Goal: Information Seeking & Learning: Understand process/instructions

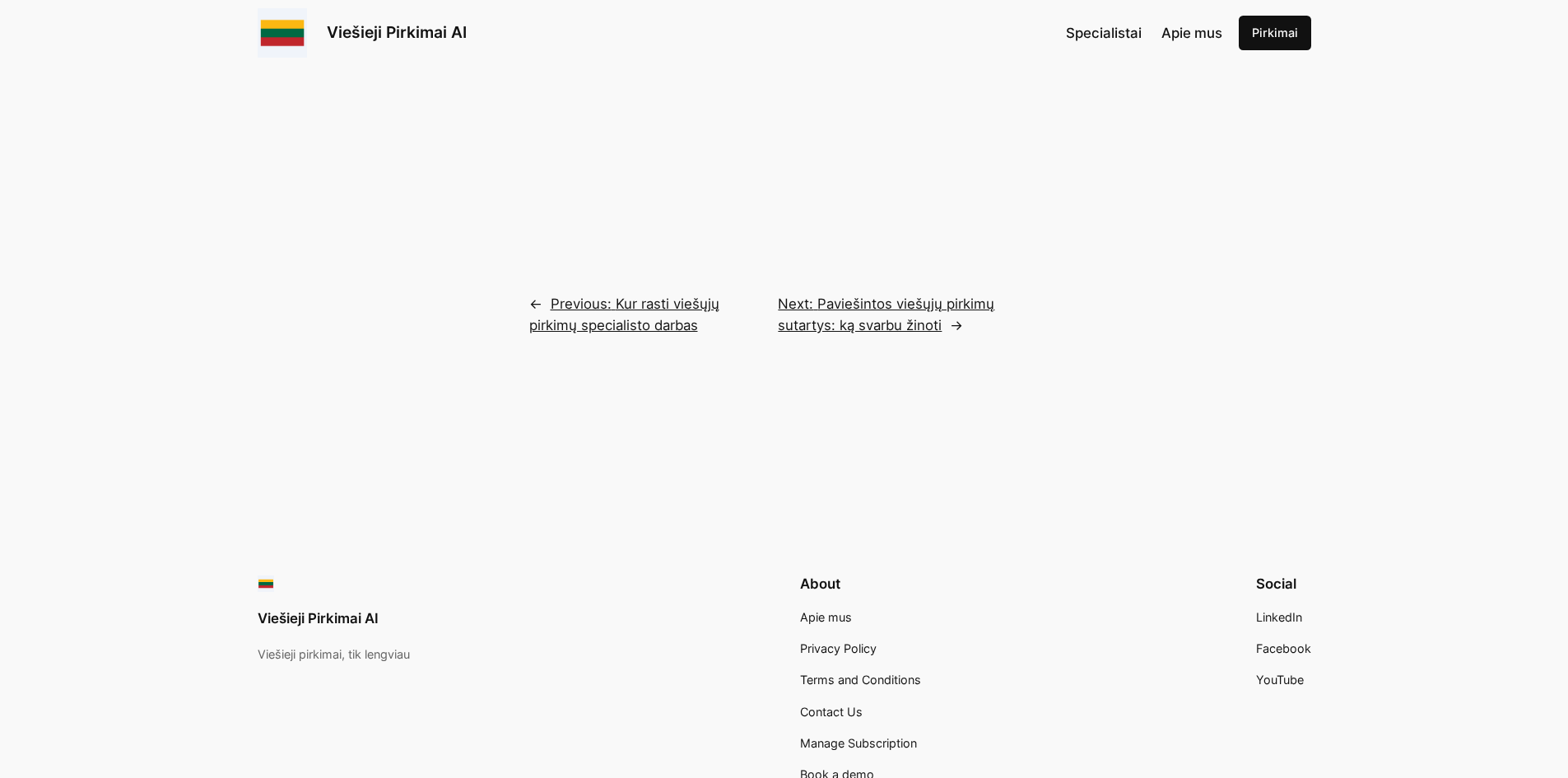
scroll to position [3618, 0]
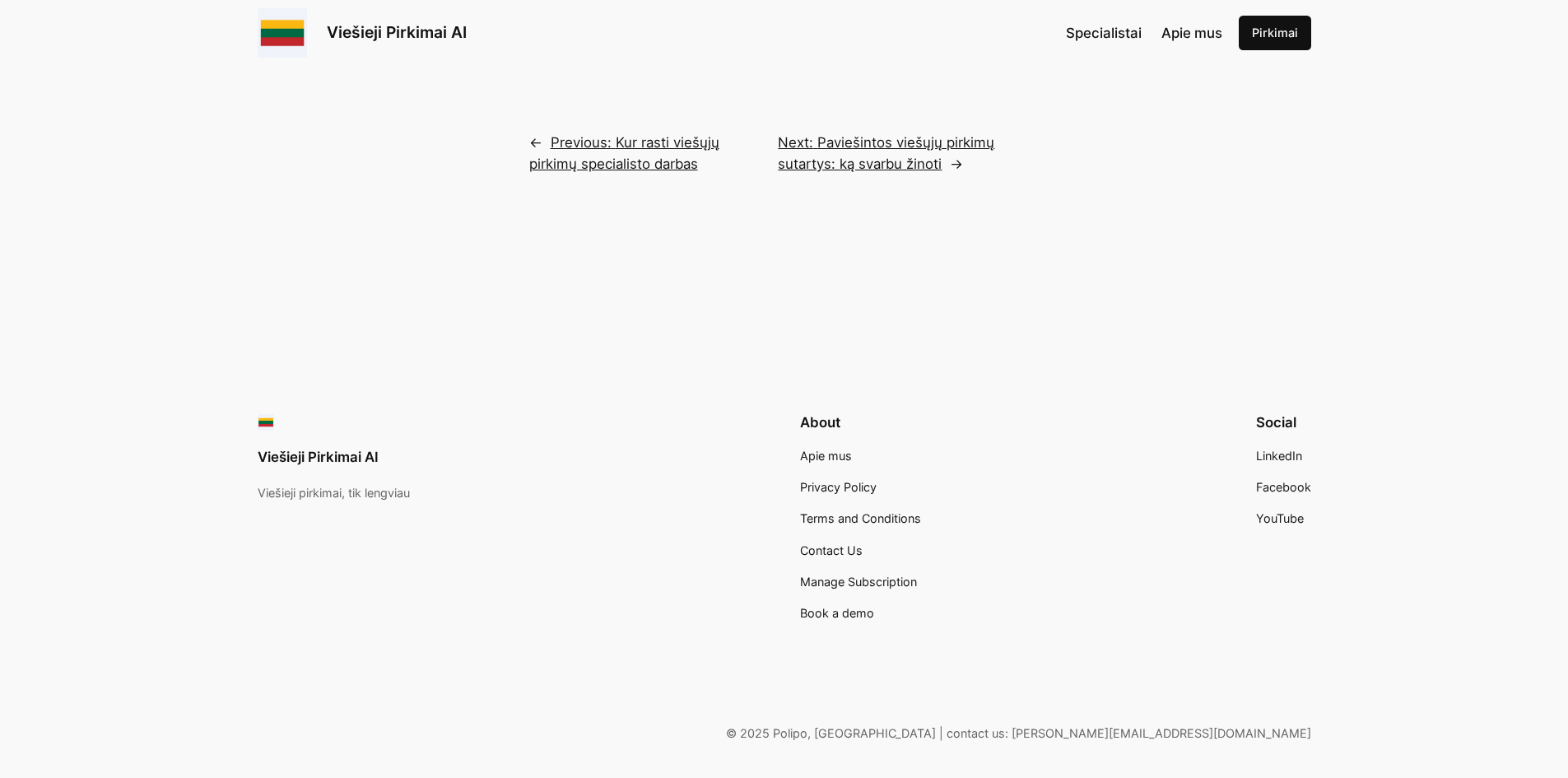
click at [335, 449] on link "Viešieji Pirkimai AI" at bounding box center [318, 457] width 121 height 16
drag, startPoint x: 820, startPoint y: 522, endPoint x: 897, endPoint y: 524, distance: 77.0
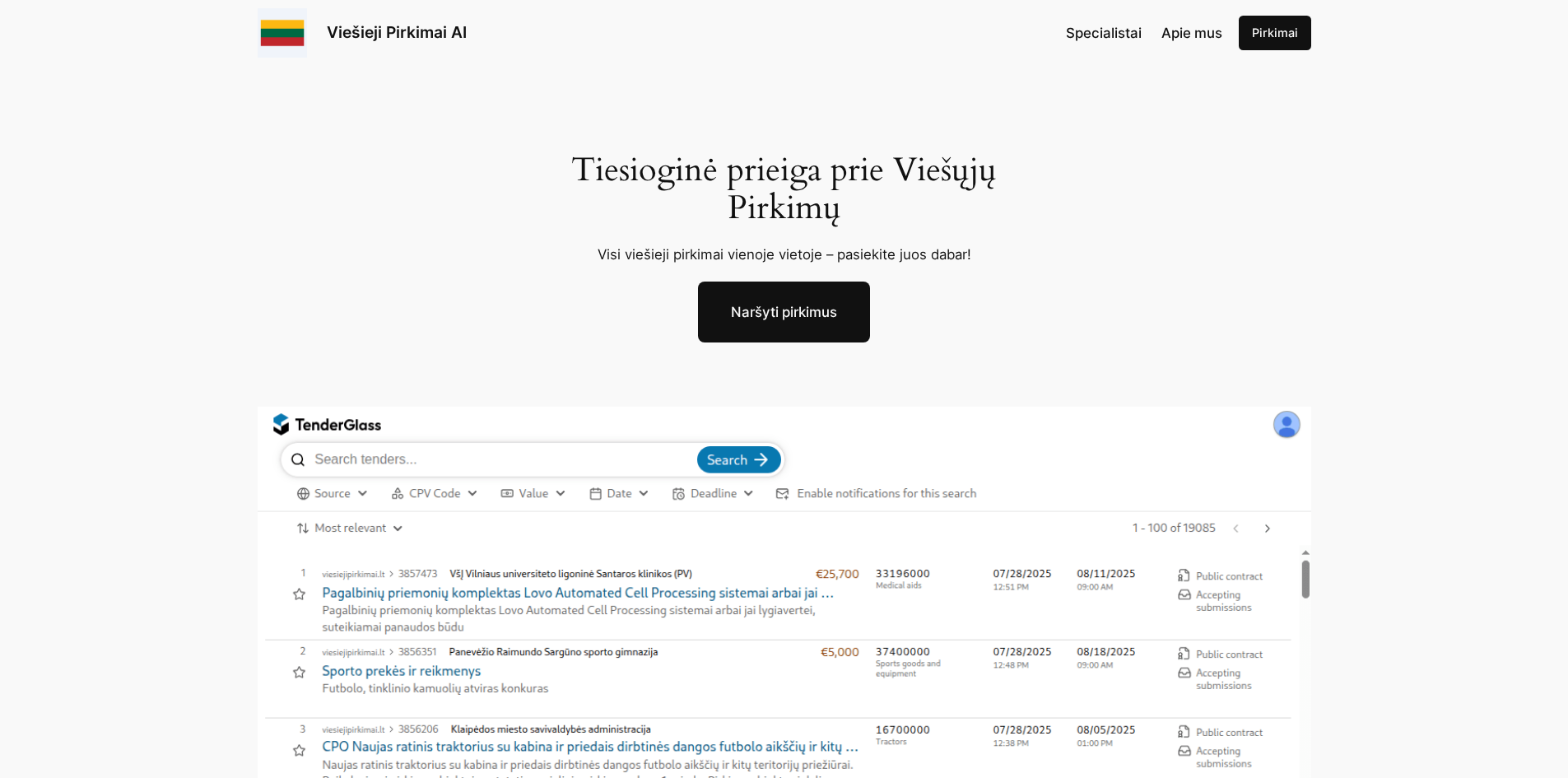
click at [478, 454] on img at bounding box center [784, 716] width 1054 height 618
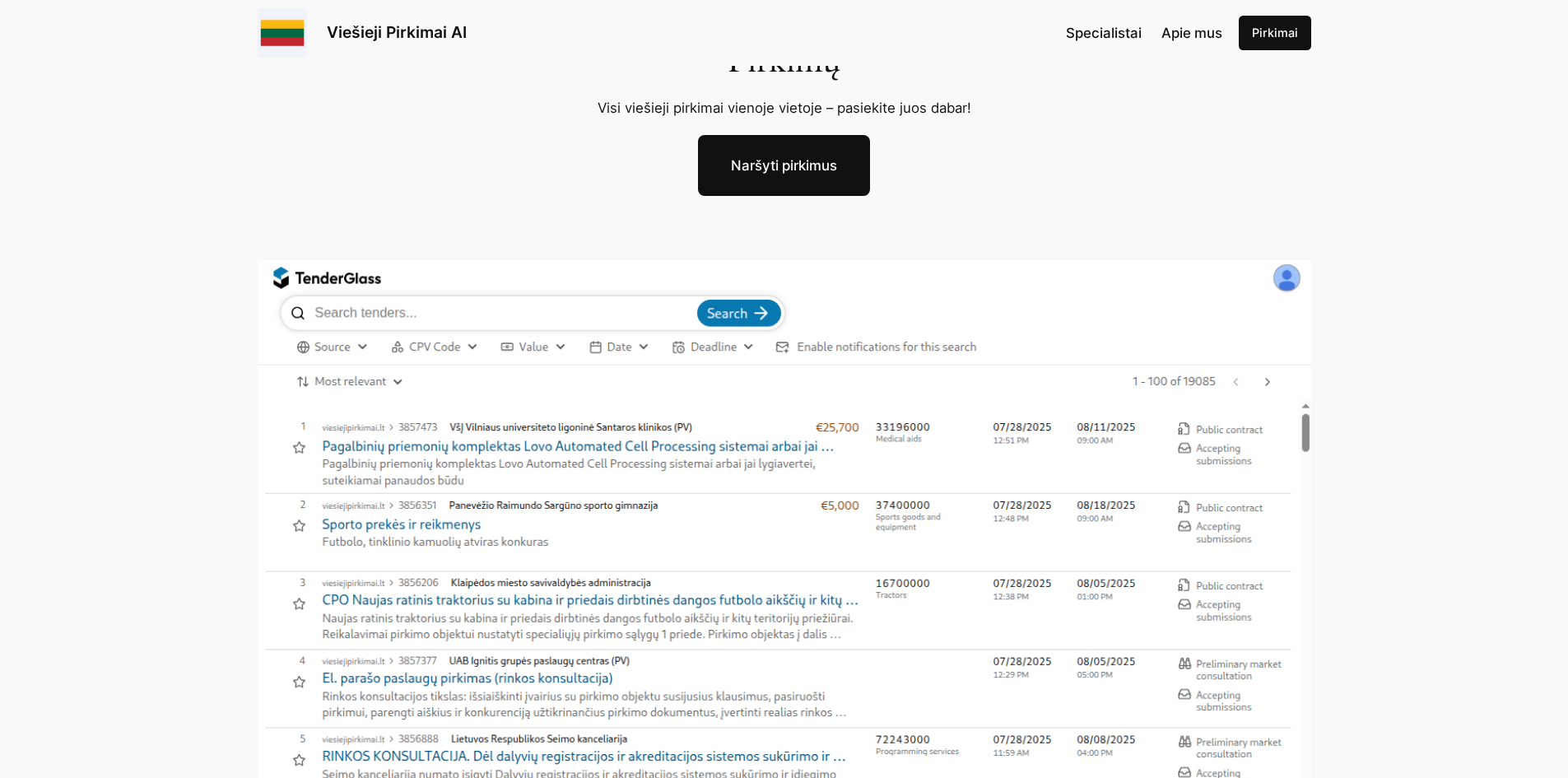
scroll to position [330, 0]
